Goal: Entertainment & Leisure: Consume media (video, audio)

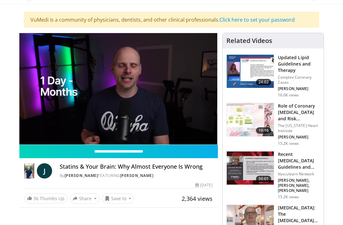
scroll to position [37, 0]
